Goal: Task Accomplishment & Management: Use online tool/utility

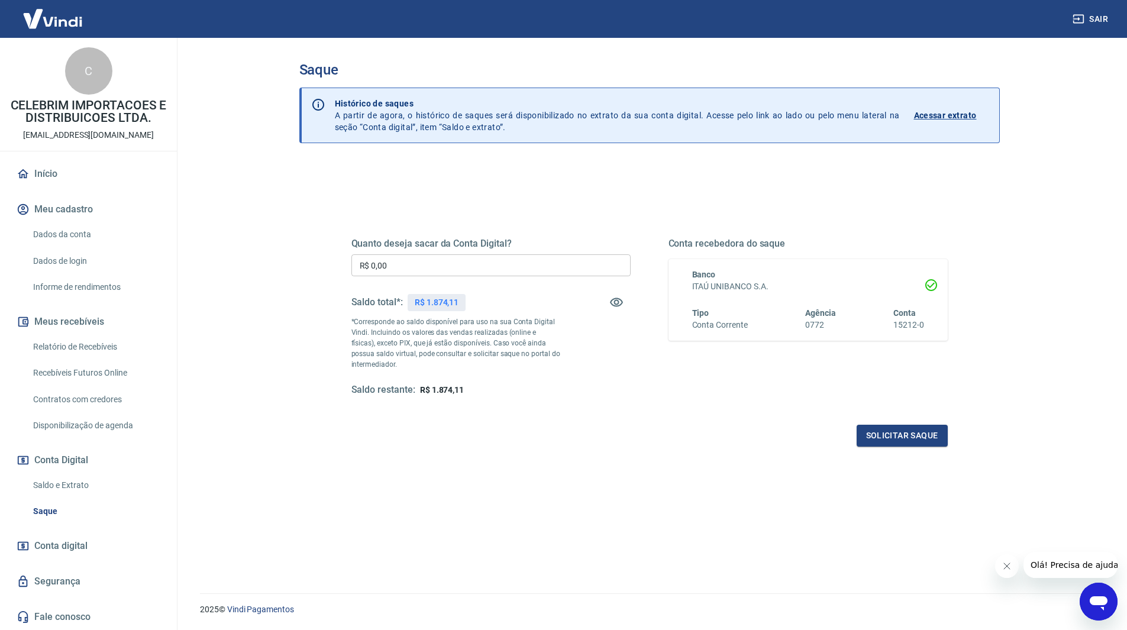
click at [392, 275] on input "R$ 0,00" at bounding box center [490, 265] width 279 height 22
type input "R$ 1.874,11"
click at [899, 435] on button "Solicitar saque" at bounding box center [902, 436] width 91 height 22
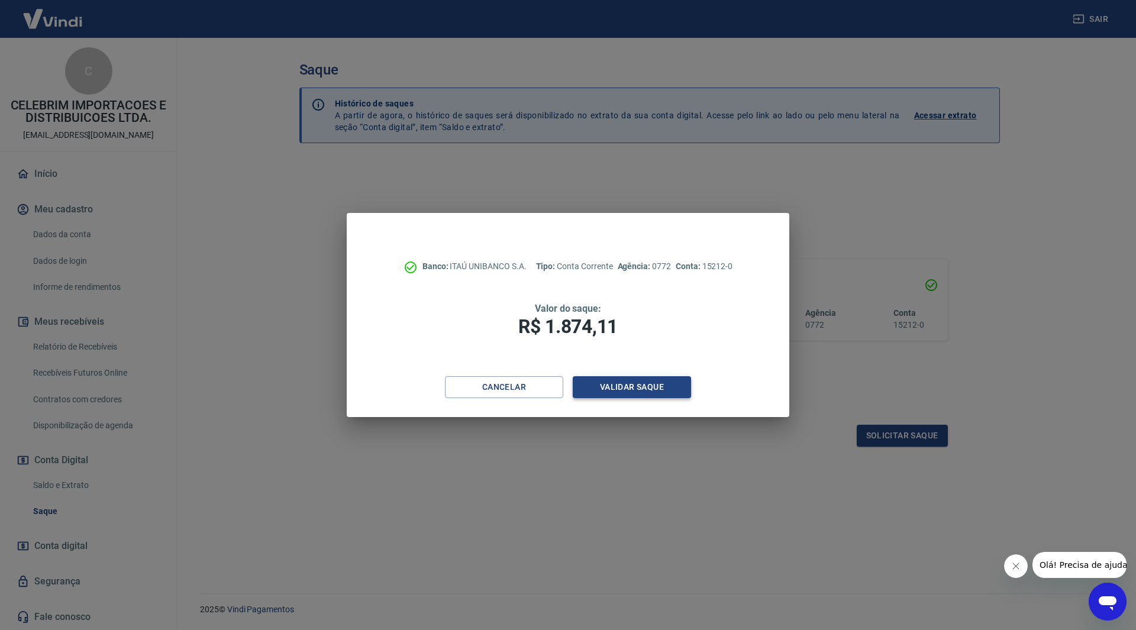
click at [617, 389] on button "Validar saque" at bounding box center [632, 387] width 118 height 22
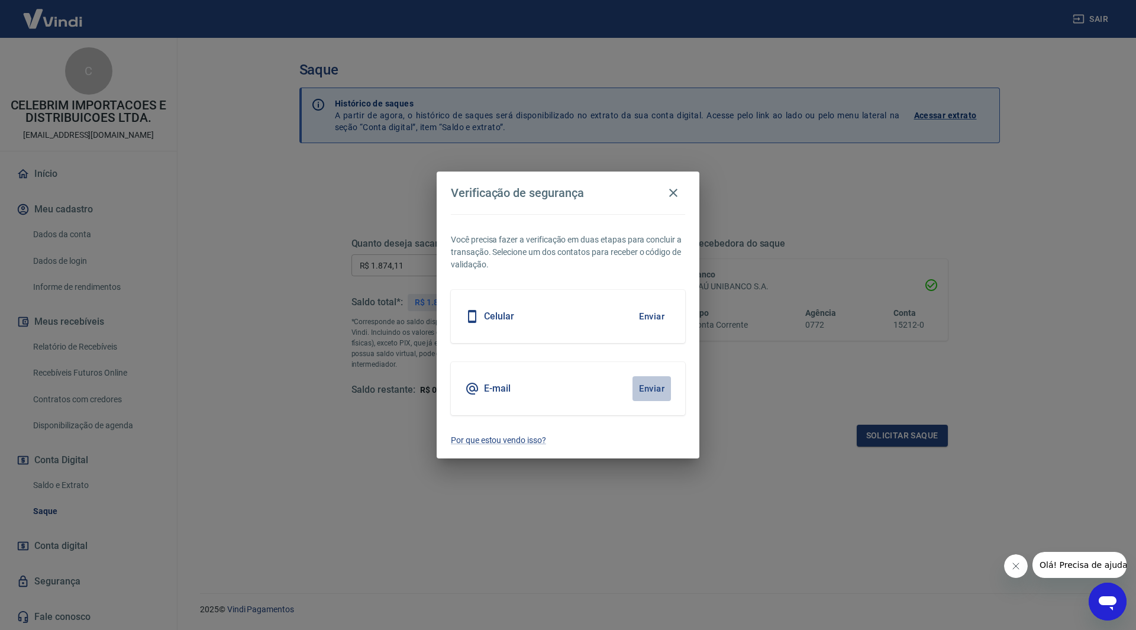
click at [642, 385] on button "Enviar" at bounding box center [651, 388] width 38 height 25
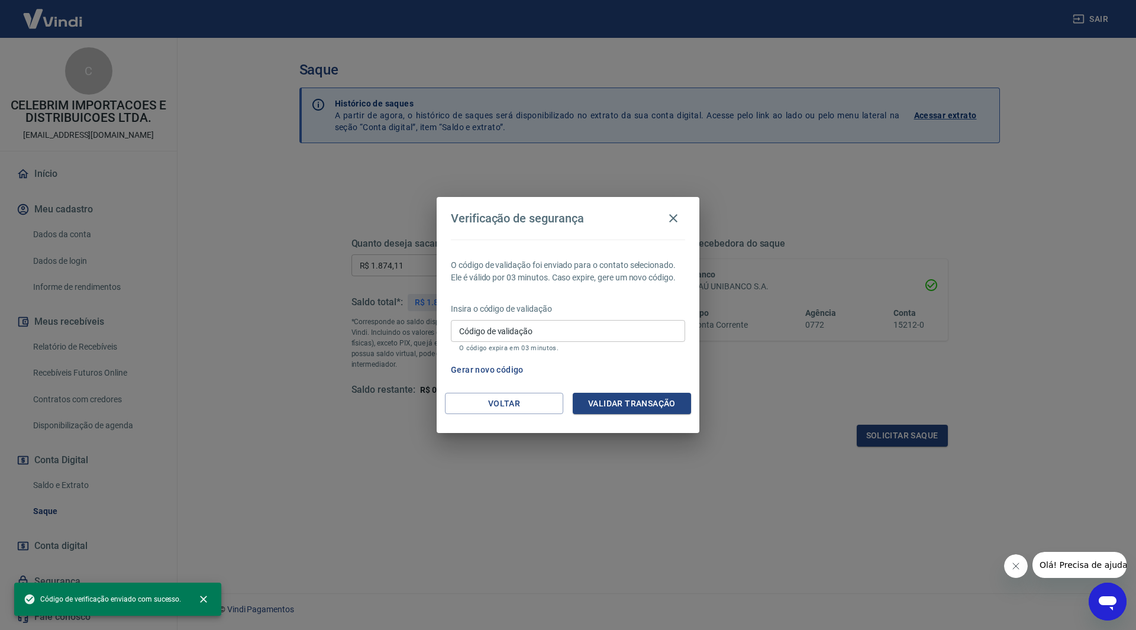
click at [514, 326] on input "Código de validação" at bounding box center [568, 331] width 234 height 22
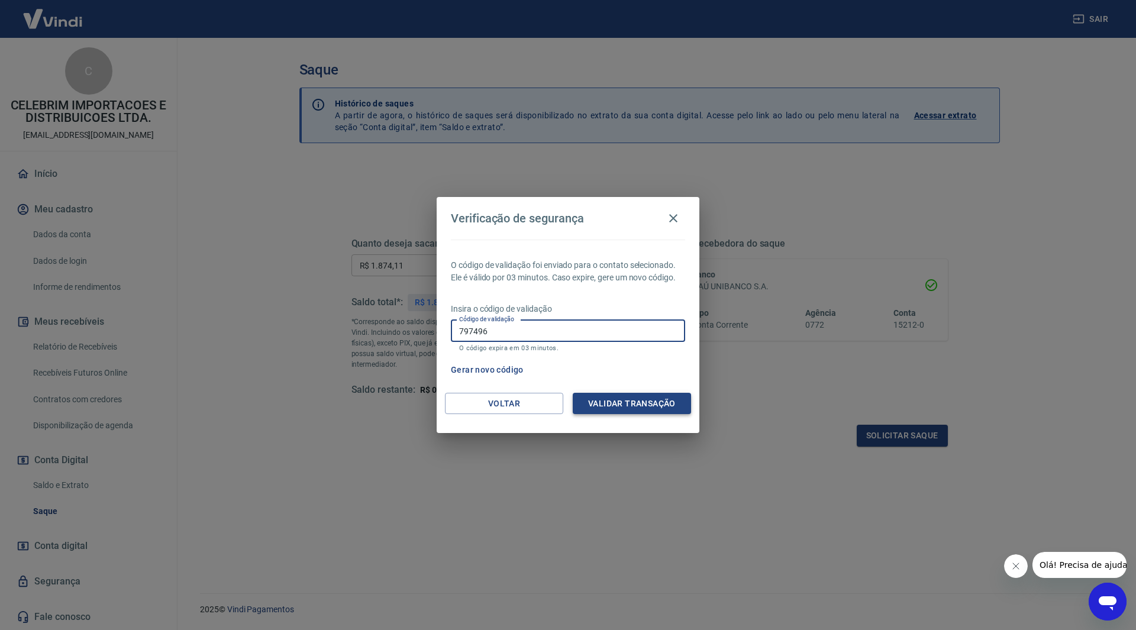
type input "797496"
click at [648, 403] on button "Validar transação" at bounding box center [632, 404] width 118 height 22
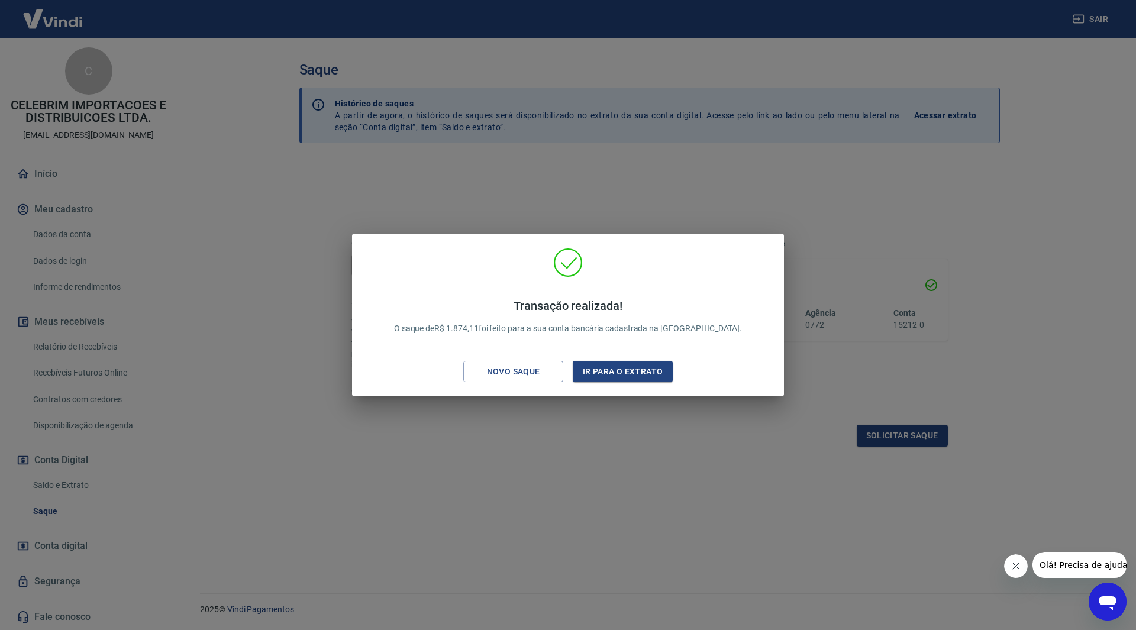
click at [627, 509] on div "Transação realizada! O saque de R$ 1.874,11 foi feito para a sua conta bancária…" at bounding box center [568, 315] width 1136 height 630
